Goal: Transaction & Acquisition: Purchase product/service

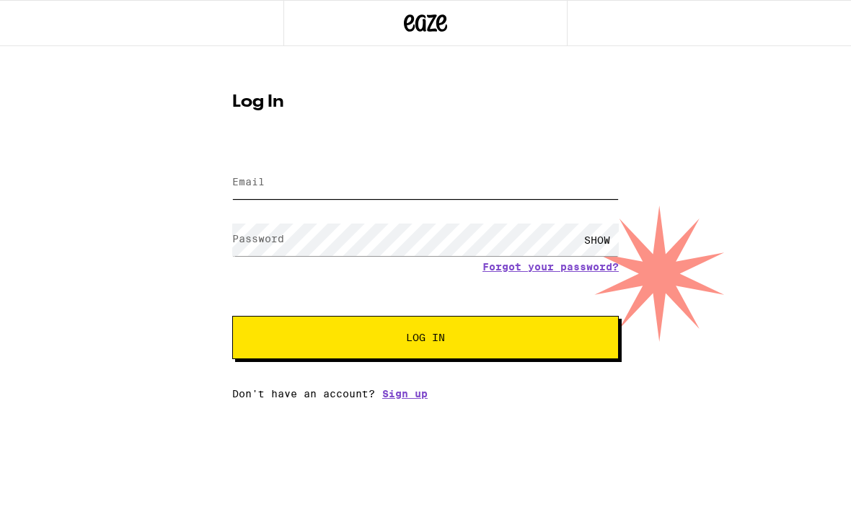
type input "[EMAIL_ADDRESS][DOMAIN_NAME]"
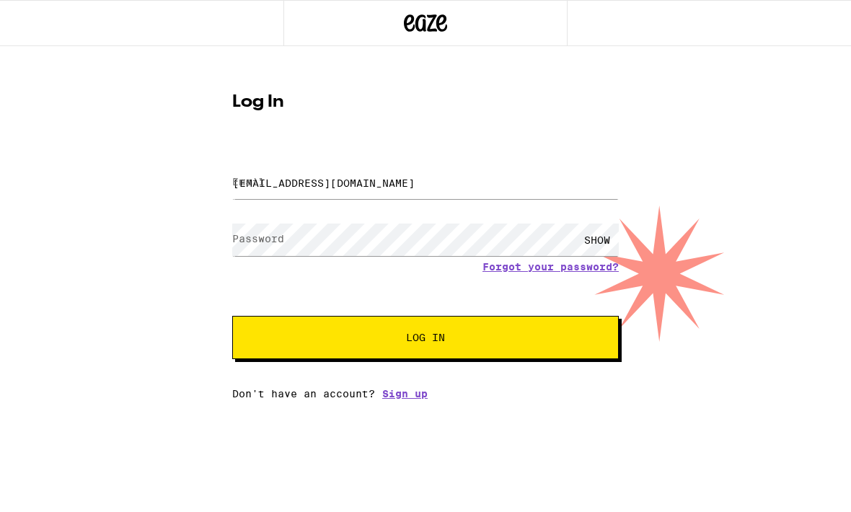
click at [426, 340] on button "Log In" at bounding box center [425, 337] width 387 height 43
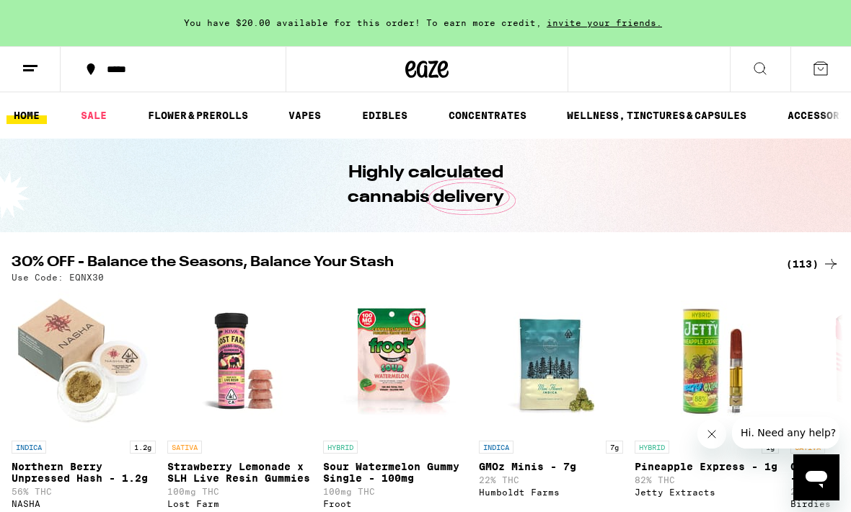
click at [88, 113] on link "SALE" at bounding box center [94, 115] width 40 height 17
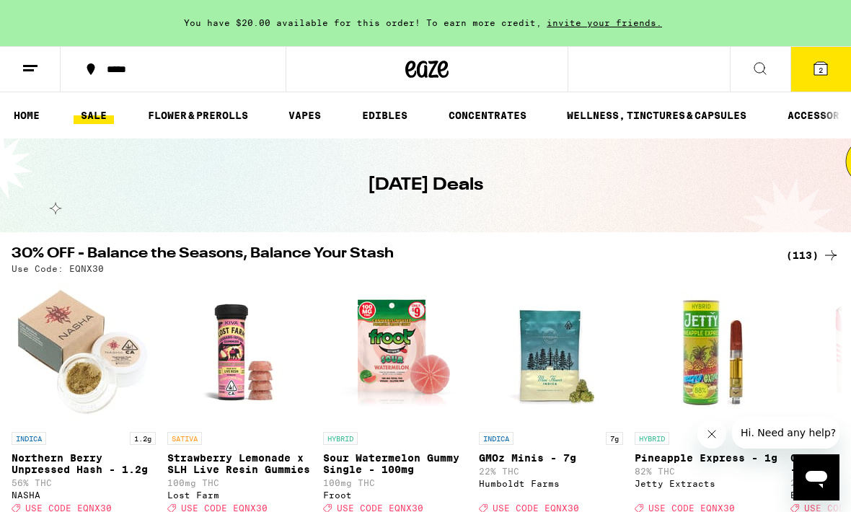
click at [824, 252] on icon at bounding box center [830, 255] width 17 height 17
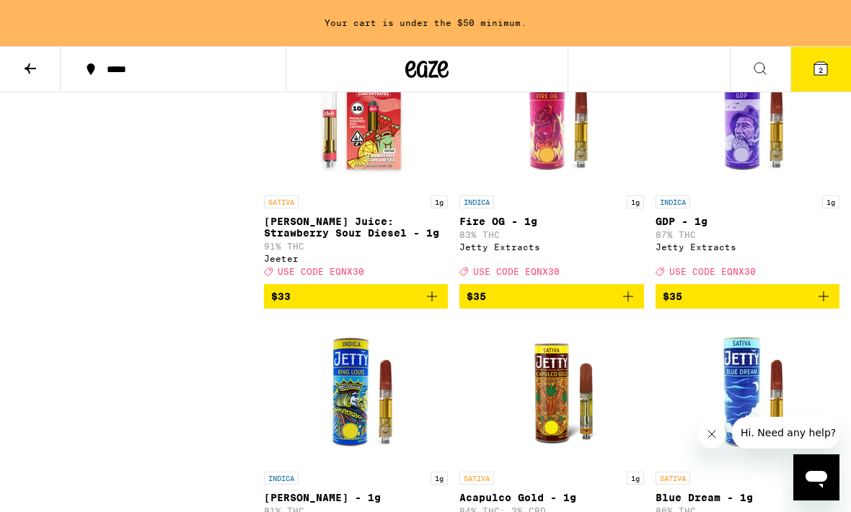
scroll to position [6478, 0]
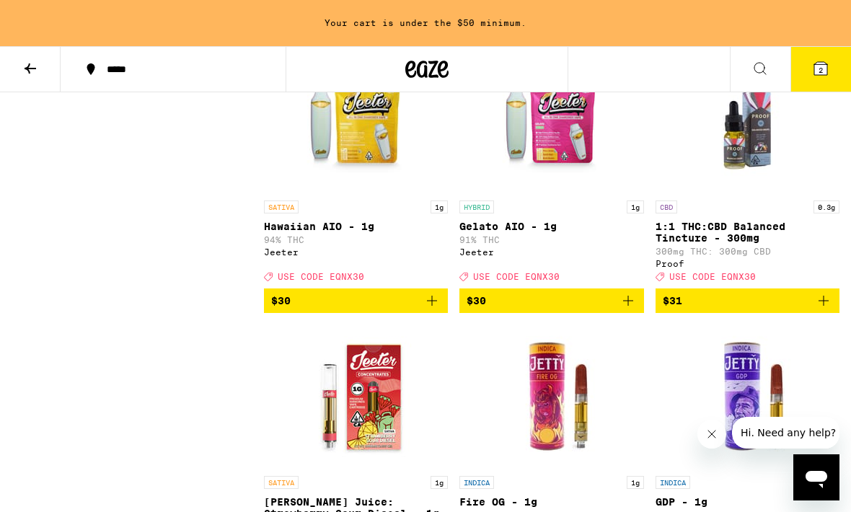
click at [825, 69] on icon at bounding box center [820, 68] width 13 height 13
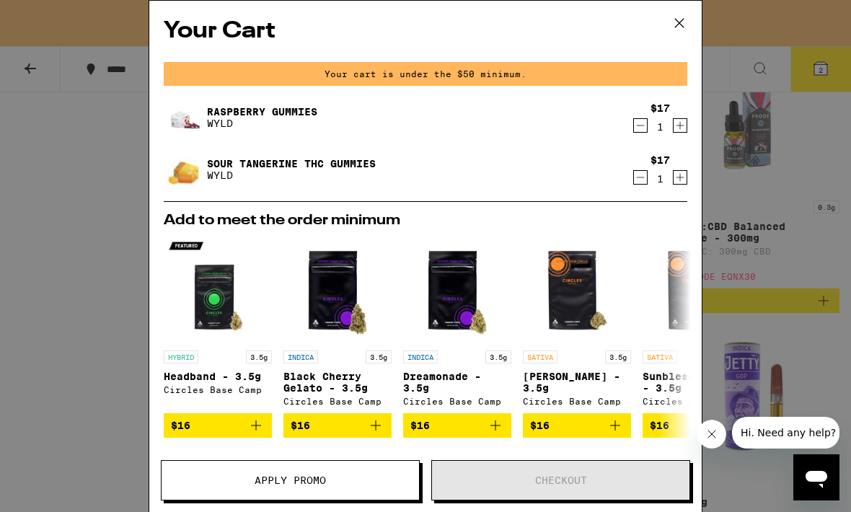
click at [637, 134] on icon "Decrement" at bounding box center [640, 125] width 13 height 17
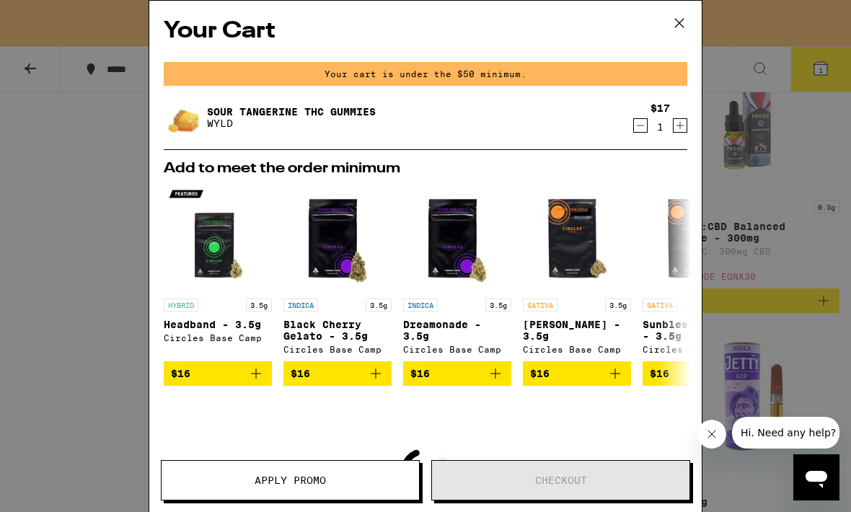
click at [643, 123] on icon "Decrement" at bounding box center [640, 125] width 13 height 17
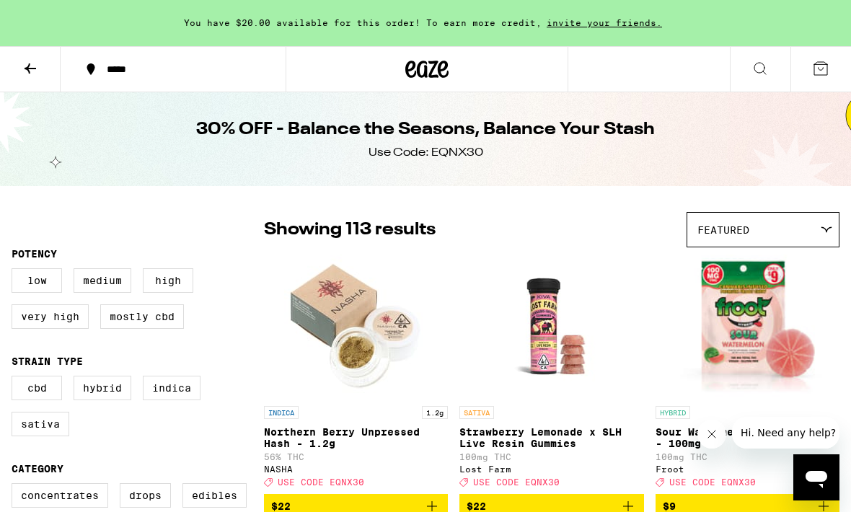
click at [22, 70] on icon at bounding box center [30, 68] width 17 height 17
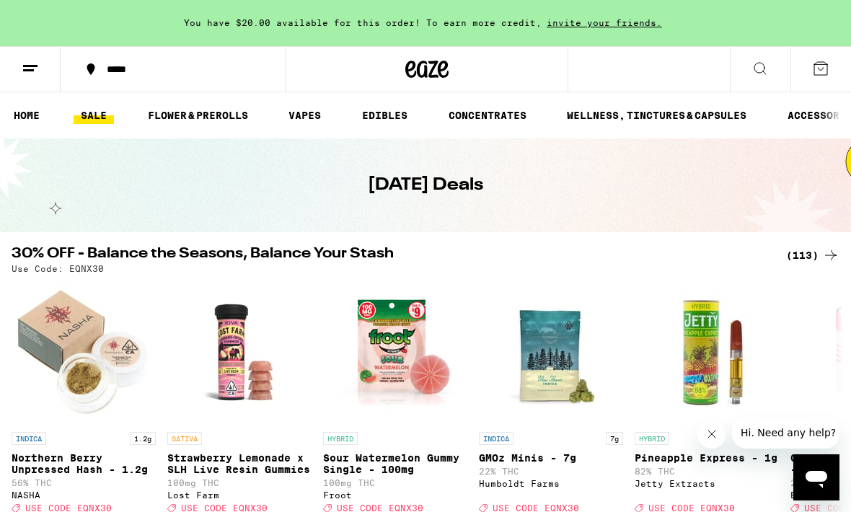
click at [390, 113] on link "EDIBLES" at bounding box center [385, 115] width 60 height 17
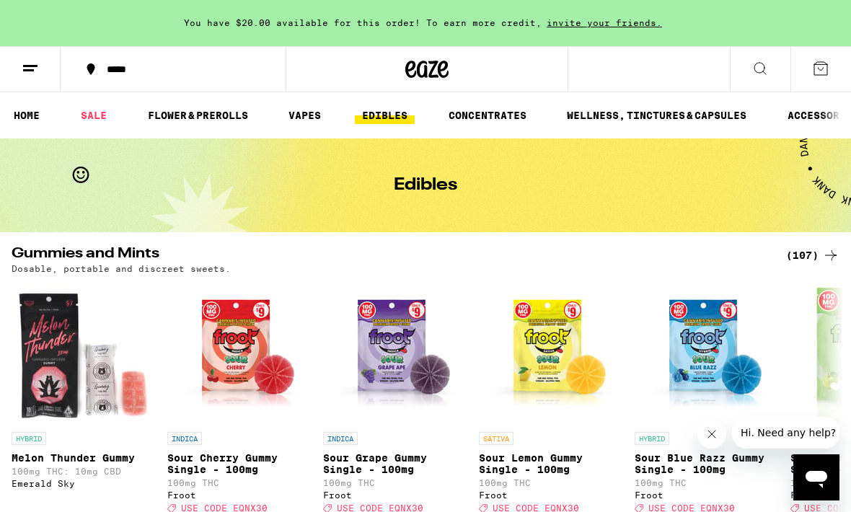
click at [812, 248] on div "(107)" at bounding box center [812, 255] width 53 height 17
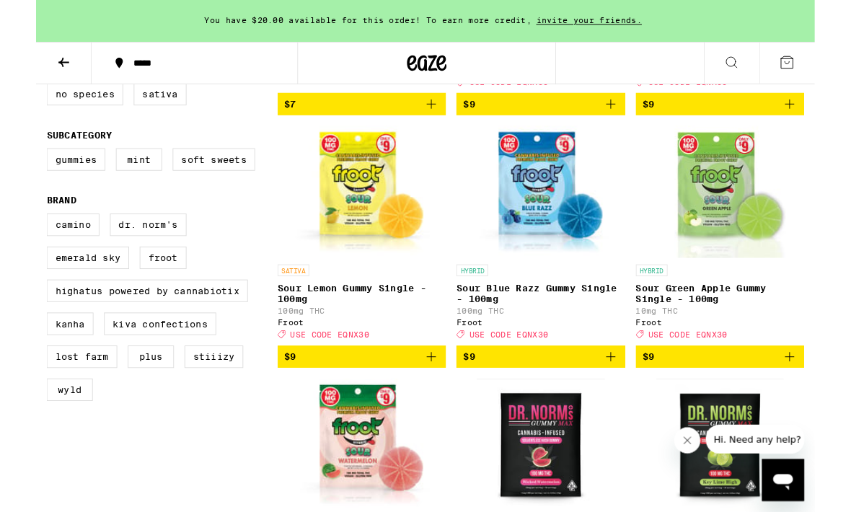
scroll to position [395, 0]
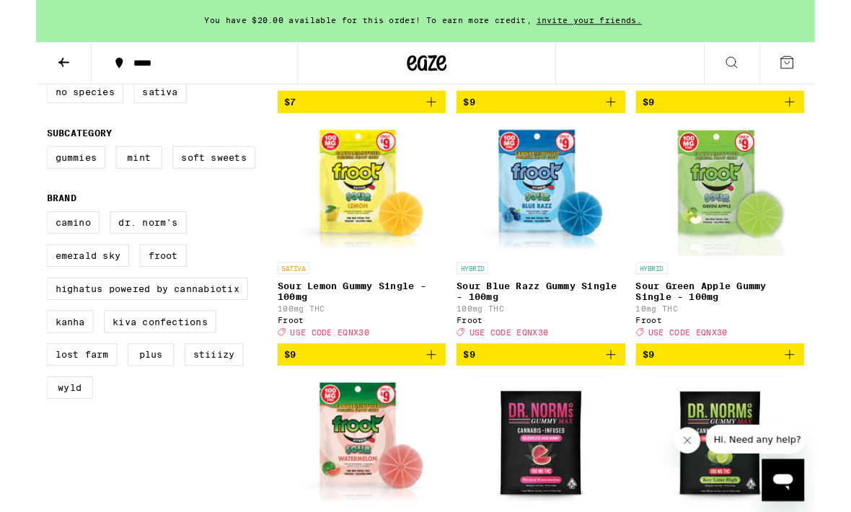
click at [434, 397] on icon "Add to bag" at bounding box center [431, 387] width 17 height 17
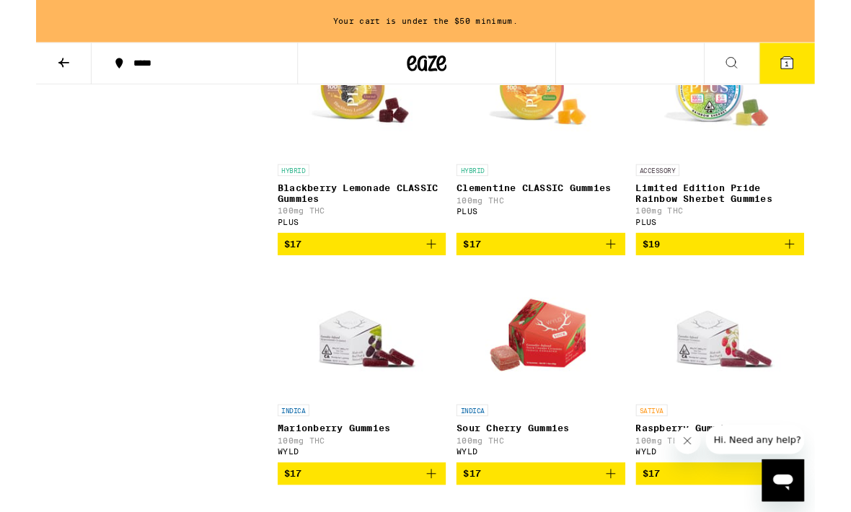
scroll to position [3387, 0]
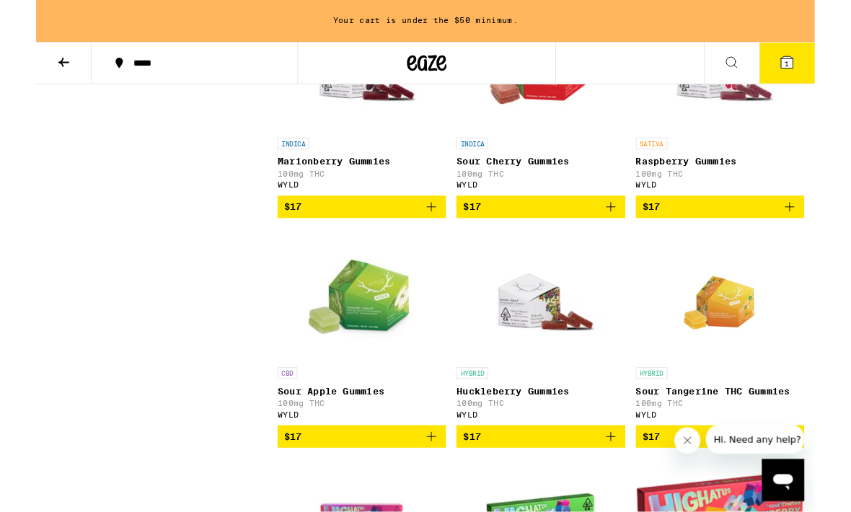
click at [822, 235] on icon "Add to bag" at bounding box center [823, 226] width 17 height 17
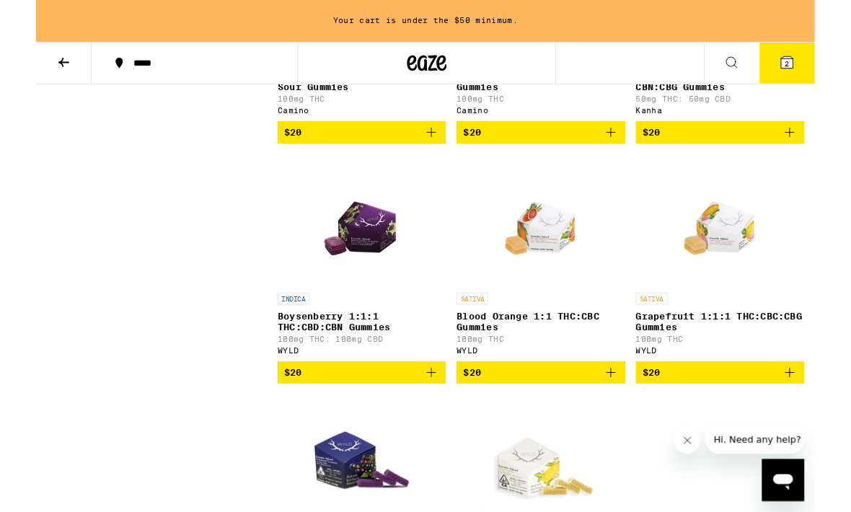
scroll to position [6384, 0]
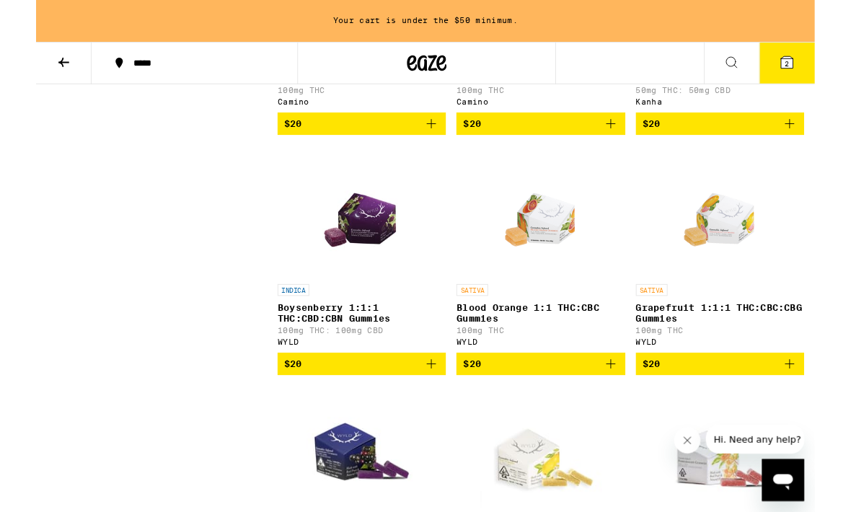
click at [632, 144] on icon "Add to bag" at bounding box center [628, 135] width 17 height 17
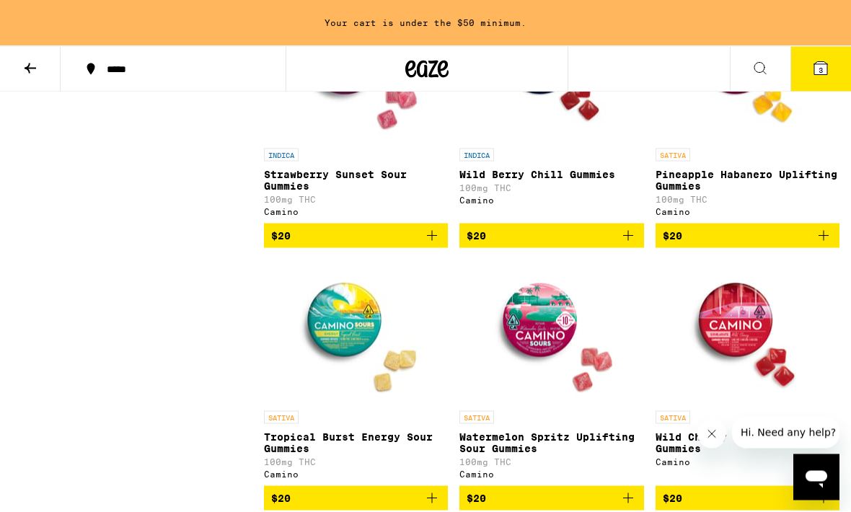
scroll to position [5456, 0]
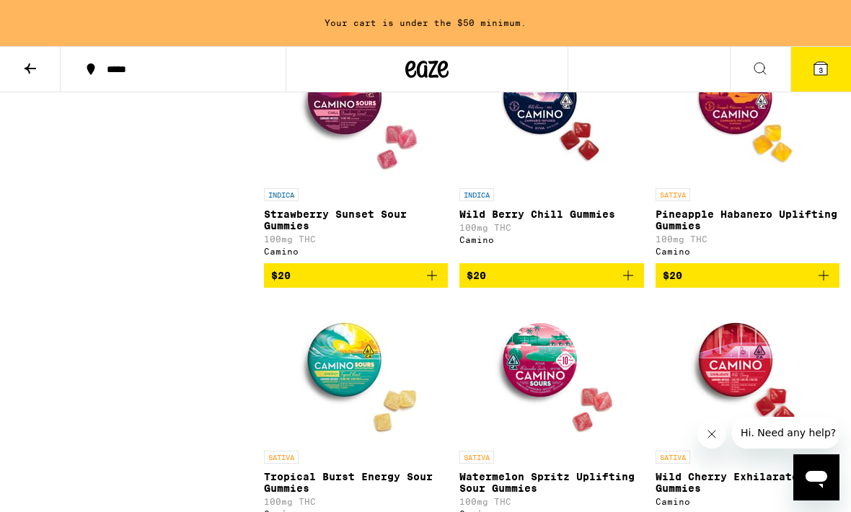
click at [823, 67] on span "3" at bounding box center [821, 70] width 4 height 9
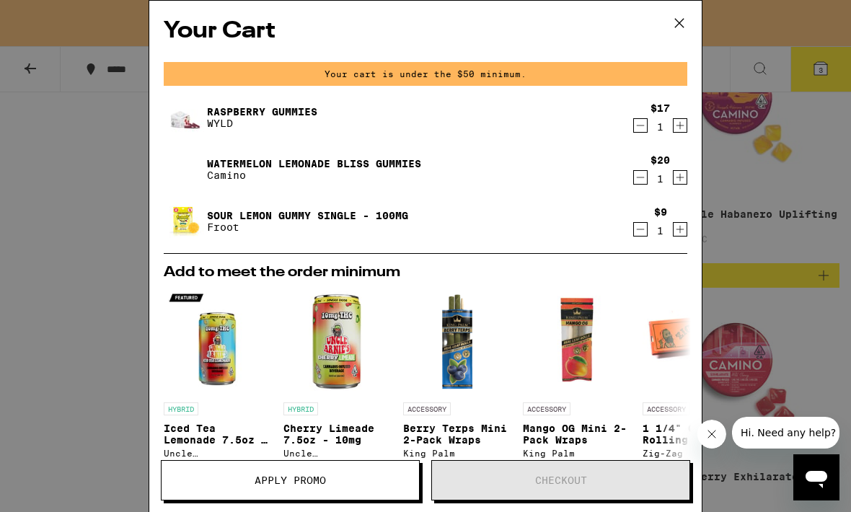
scroll to position [-1, 0]
click at [681, 16] on icon at bounding box center [680, 23] width 22 height 22
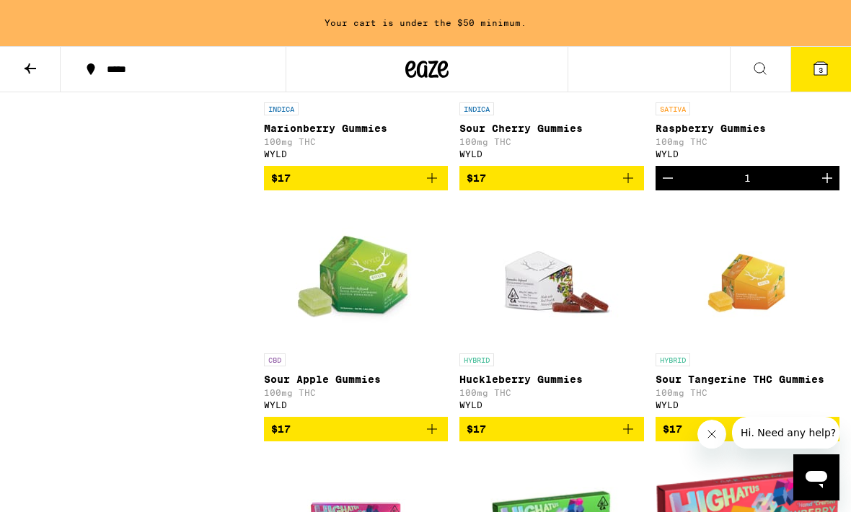
scroll to position [3724, 0]
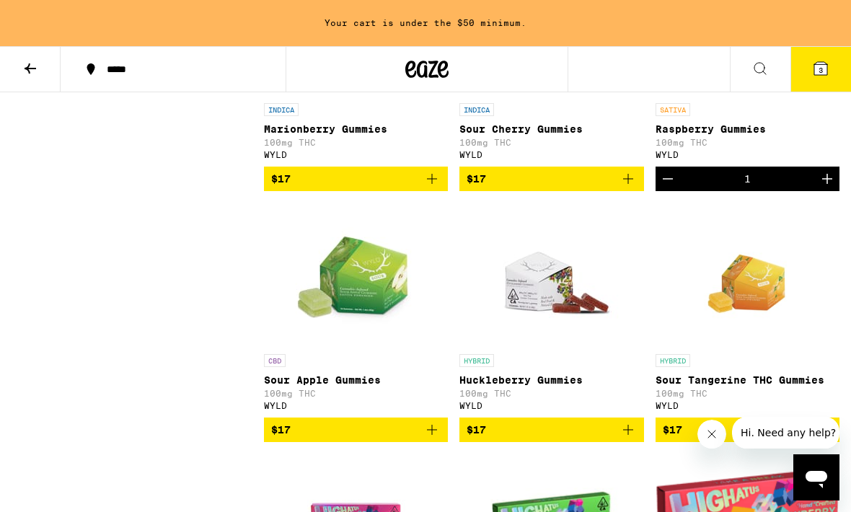
click at [431, 191] on button "$17" at bounding box center [356, 179] width 184 height 25
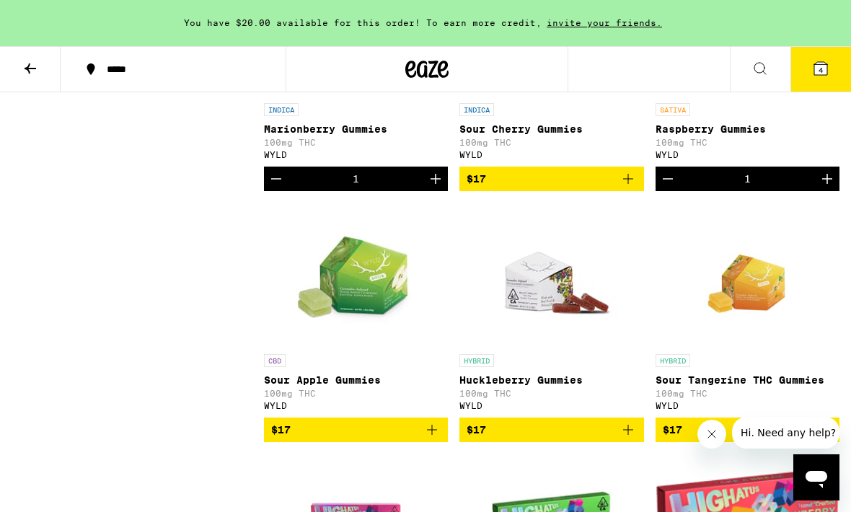
click at [819, 74] on span "4" at bounding box center [821, 70] width 4 height 9
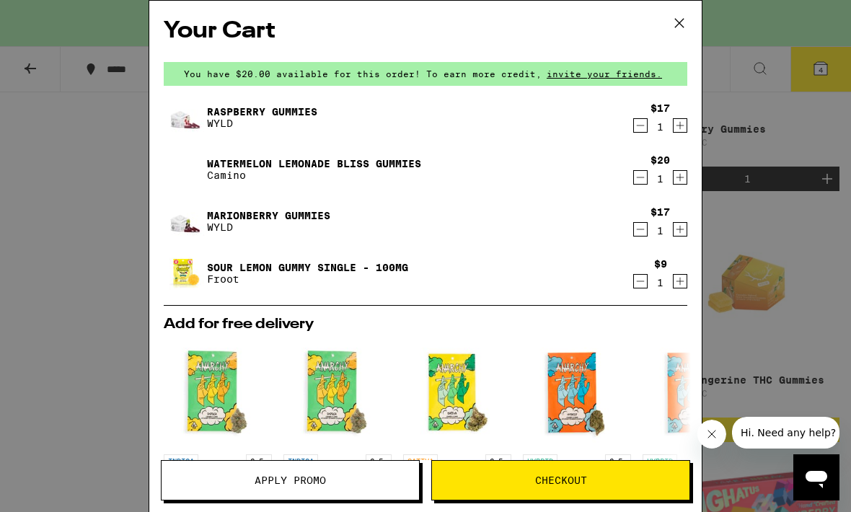
click at [555, 475] on span "Checkout" at bounding box center [561, 480] width 52 height 10
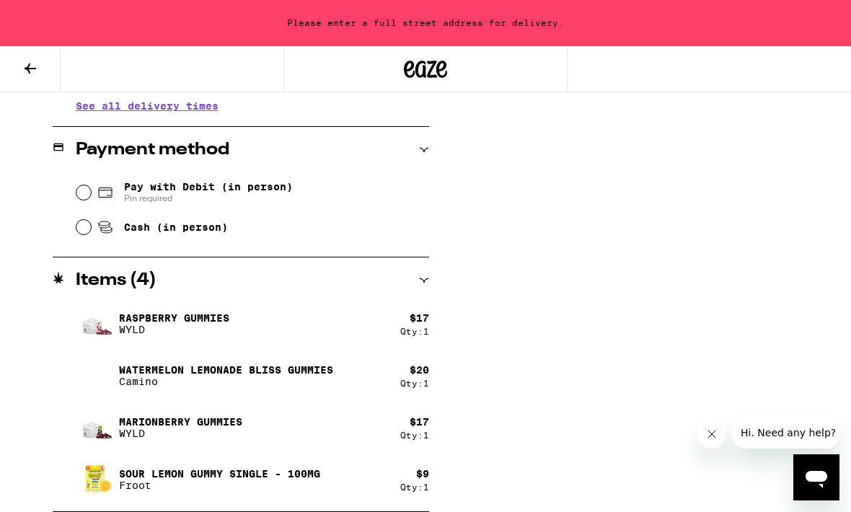
scroll to position [1, 0]
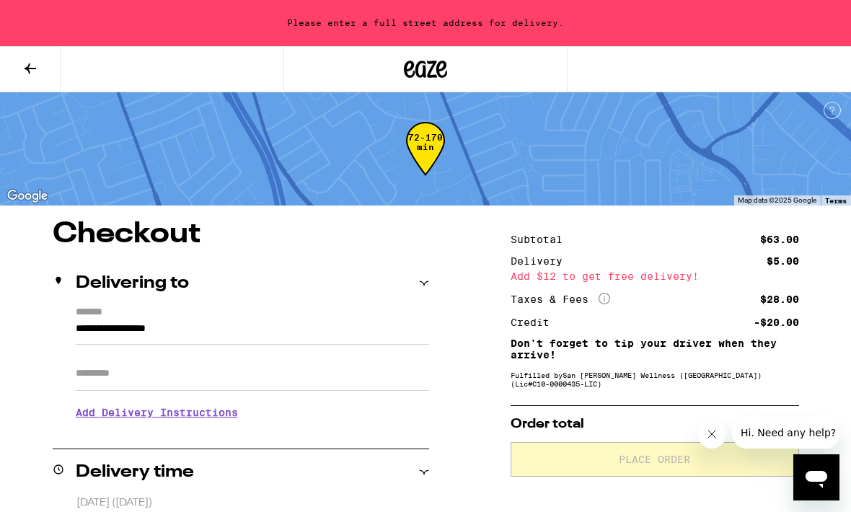
click at [177, 330] on input "**********" at bounding box center [252, 332] width 353 height 25
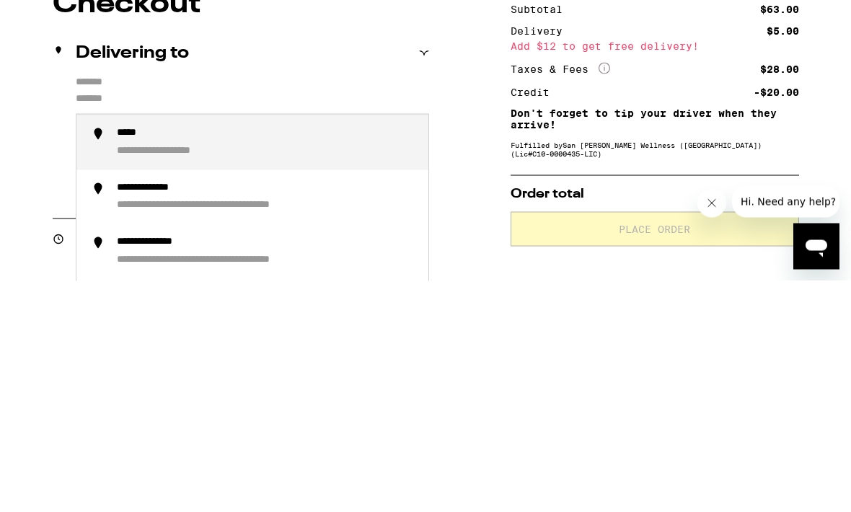
type input "**********"
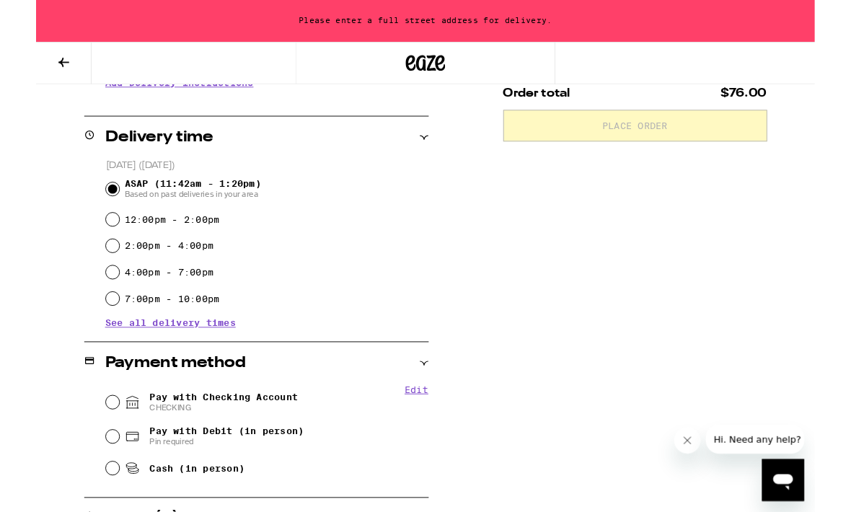
scroll to position [323, 0]
click at [79, 448] on div "Pay with Checking Account CHECKING" at bounding box center [252, 440] width 353 height 38
click at [93, 438] on div "Pay with Checking Account CHECKING" at bounding box center [252, 440] width 353 height 38
click at [89, 441] on input "Pay with Checking Account CHECKING" at bounding box center [83, 439] width 14 height 14
radio input "true"
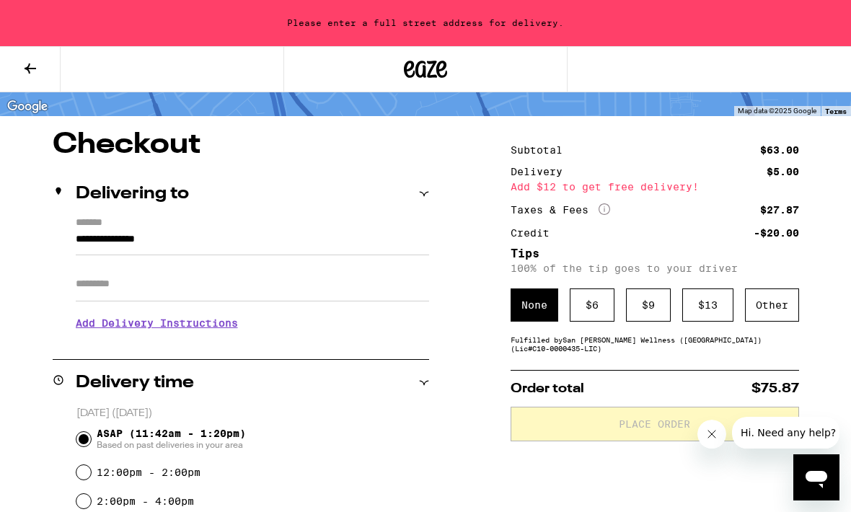
scroll to position [89, 0]
click at [591, 314] on div "$ 6" at bounding box center [592, 305] width 45 height 33
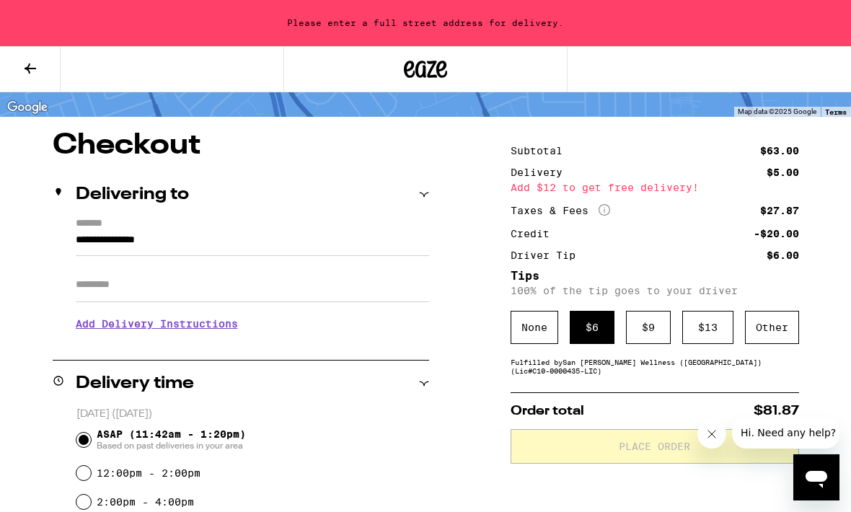
click at [166, 286] on input "Apt/Suite" at bounding box center [252, 285] width 353 height 35
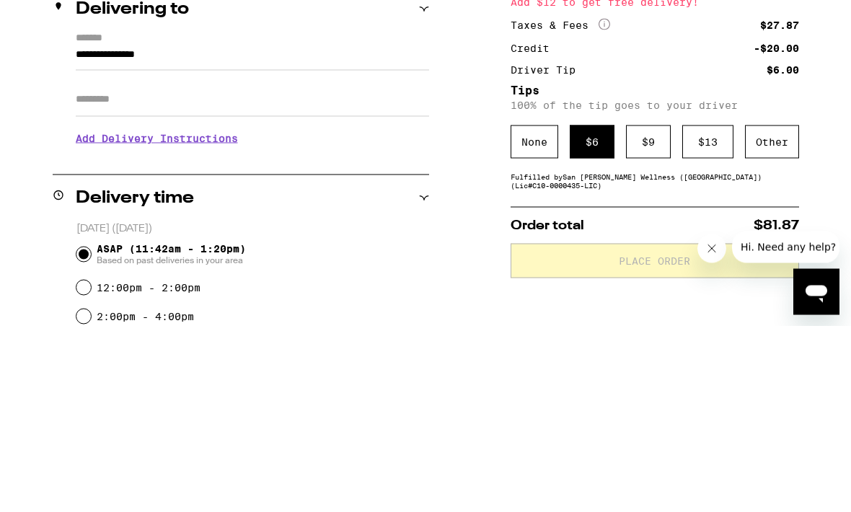
click at [235, 232] on input "**********" at bounding box center [252, 244] width 353 height 25
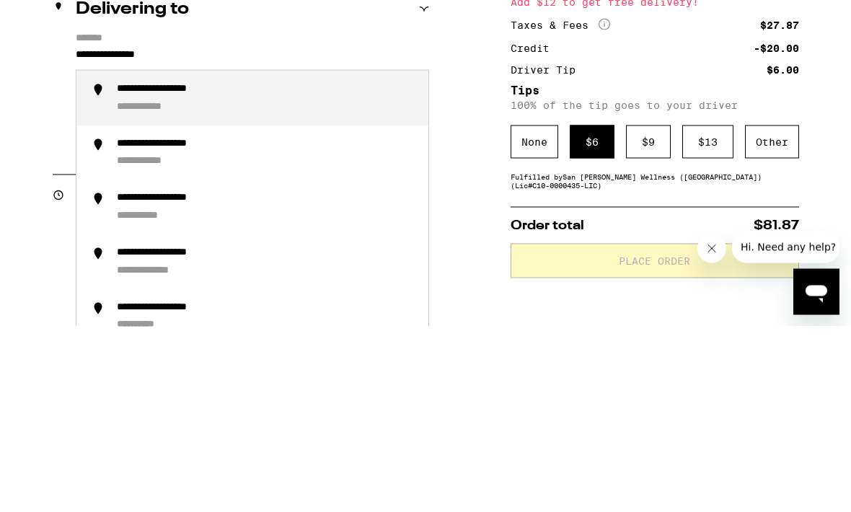
click at [212, 268] on div "**********" at bounding box center [179, 275] width 124 height 14
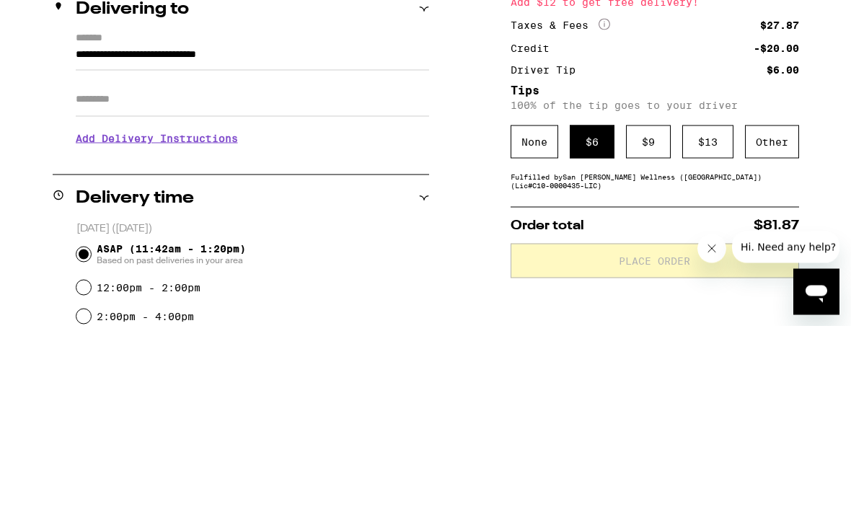
scroll to position [276, 0]
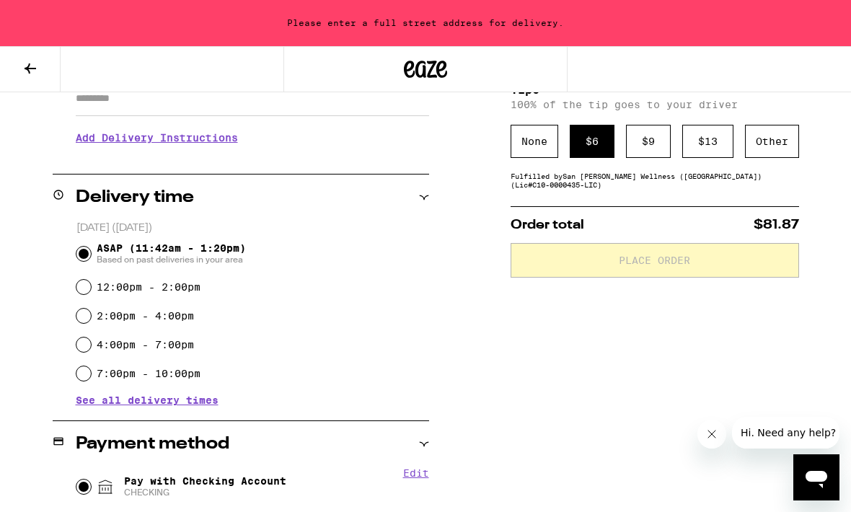
type input "**********"
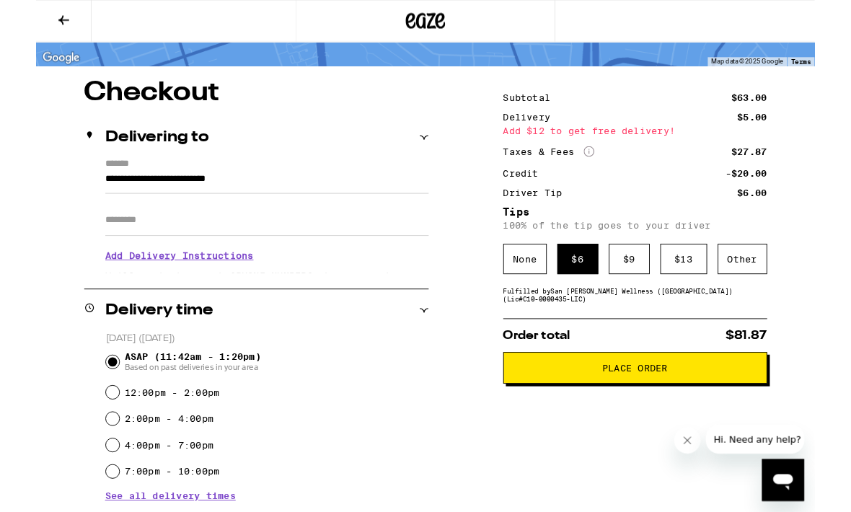
scroll to position [84, 0]
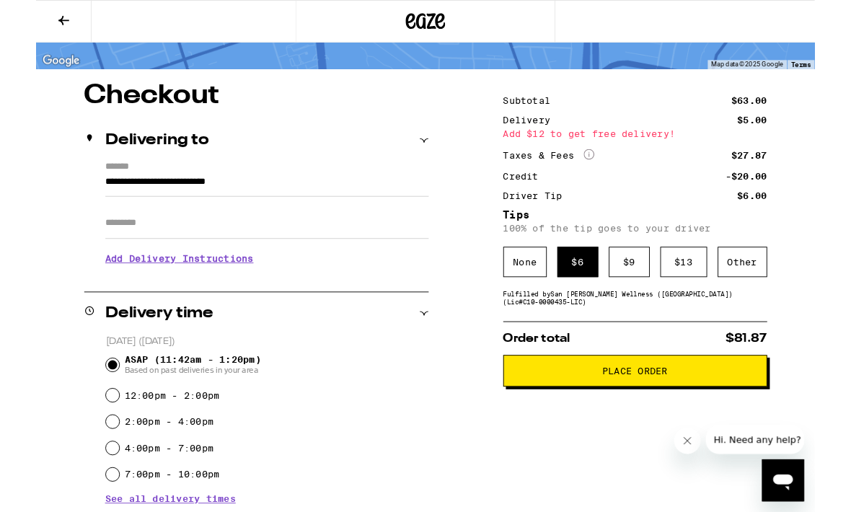
click at [664, 410] on span "Place Order" at bounding box center [654, 405] width 71 height 10
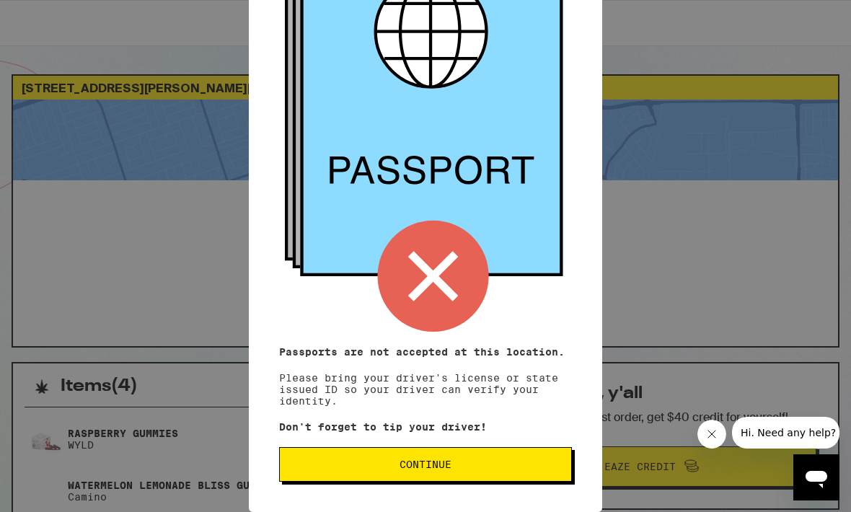
scroll to position [146, 0]
click at [436, 206] on icon at bounding box center [431, 99] width 263 height 356
click at [423, 474] on button "Continue" at bounding box center [425, 464] width 293 height 35
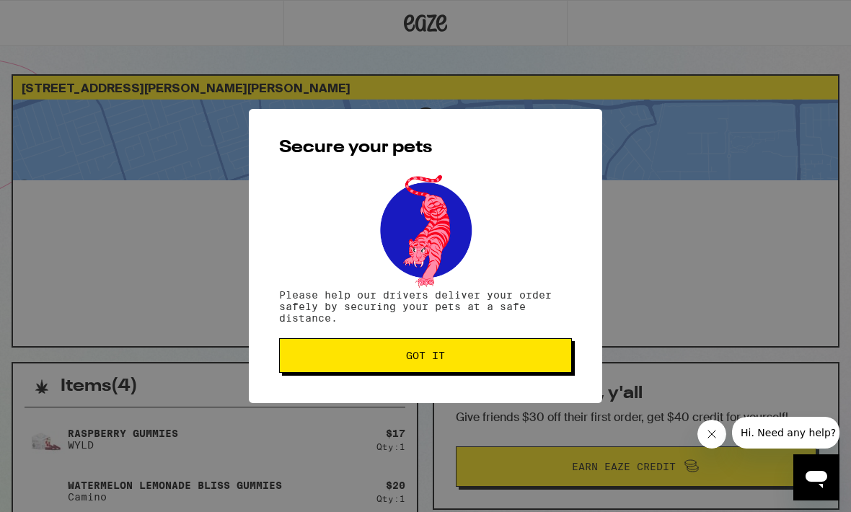
scroll to position [0, 0]
click at [437, 366] on button "Got it" at bounding box center [425, 355] width 293 height 35
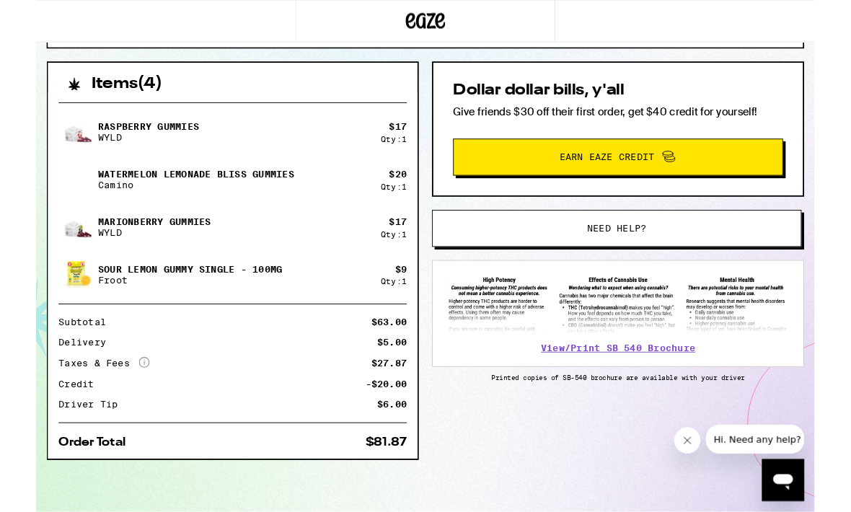
scroll to position [294, 0]
